Goal: Information Seeking & Learning: Find specific fact

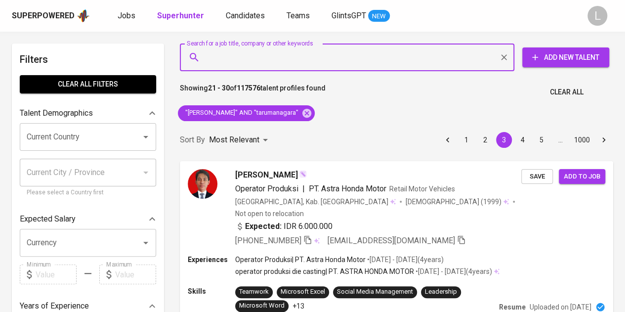
paste input "[EMAIL_ADDRESS][DOMAIN_NAME]"
click at [268, 63] on input "Search for a job title, company or other keywords" at bounding box center [349, 57] width 291 height 19
type input "[EMAIL_ADDRESS][DOMAIN_NAME]"
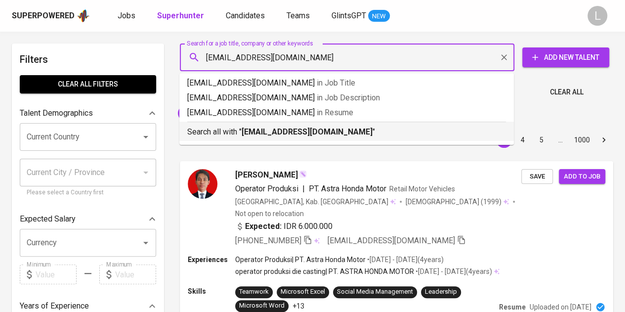
click at [275, 126] on p "Search all with " [EMAIL_ADDRESS][DOMAIN_NAME] "" at bounding box center [346, 132] width 319 height 12
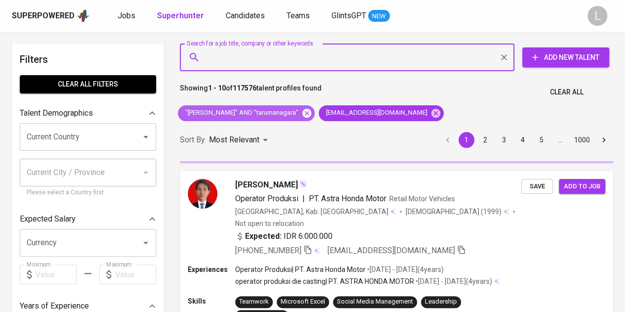
click at [302, 112] on icon at bounding box center [306, 112] width 9 height 9
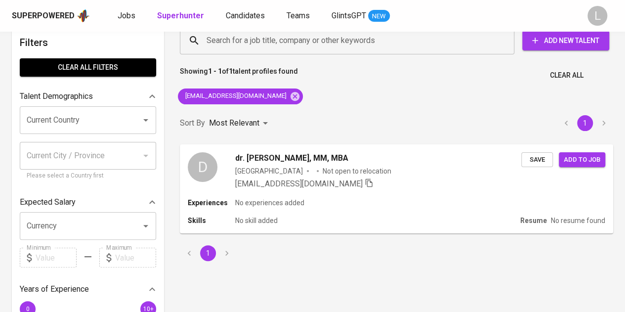
scroll to position [19, 0]
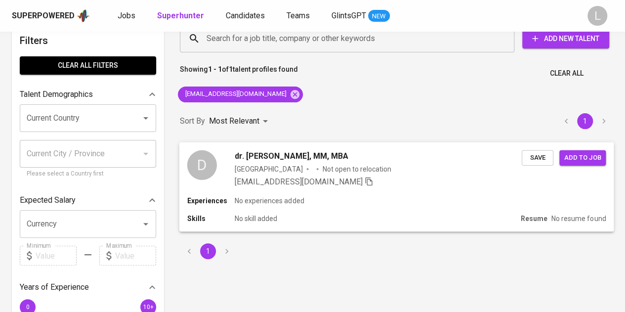
click at [275, 157] on span "dr. [PERSON_NAME], MM, MBA" at bounding box center [292, 156] width 114 height 12
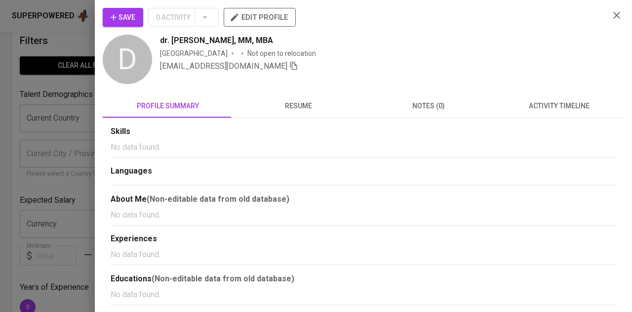
click at [281, 113] on button "resume" at bounding box center [298, 106] width 130 height 24
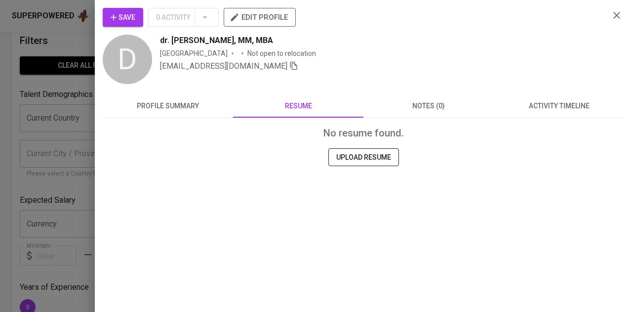
click at [67, 82] on div at bounding box center [316, 156] width 632 height 312
